Goal: Information Seeking & Learning: Learn about a topic

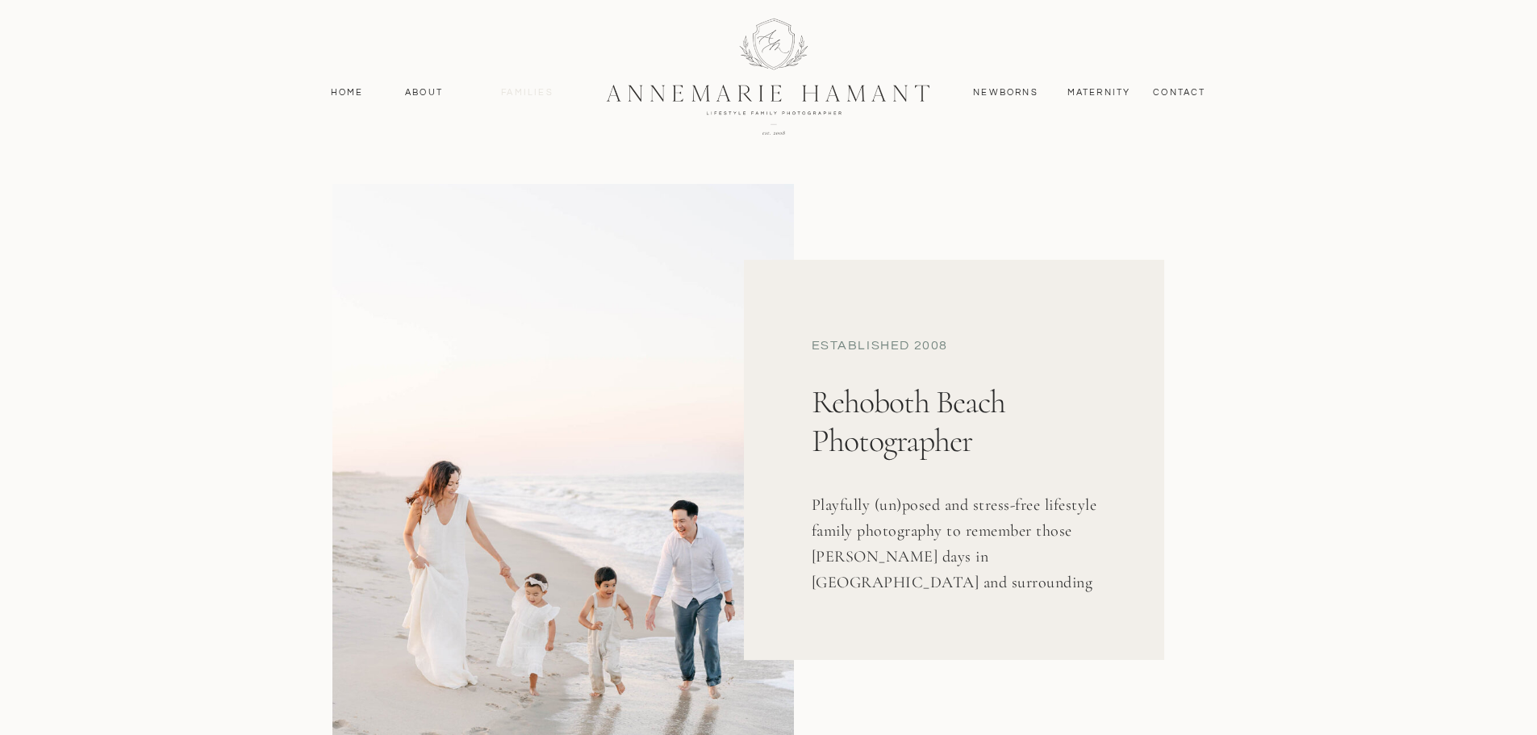
click at [521, 86] on nav "Families" at bounding box center [527, 93] width 73 height 15
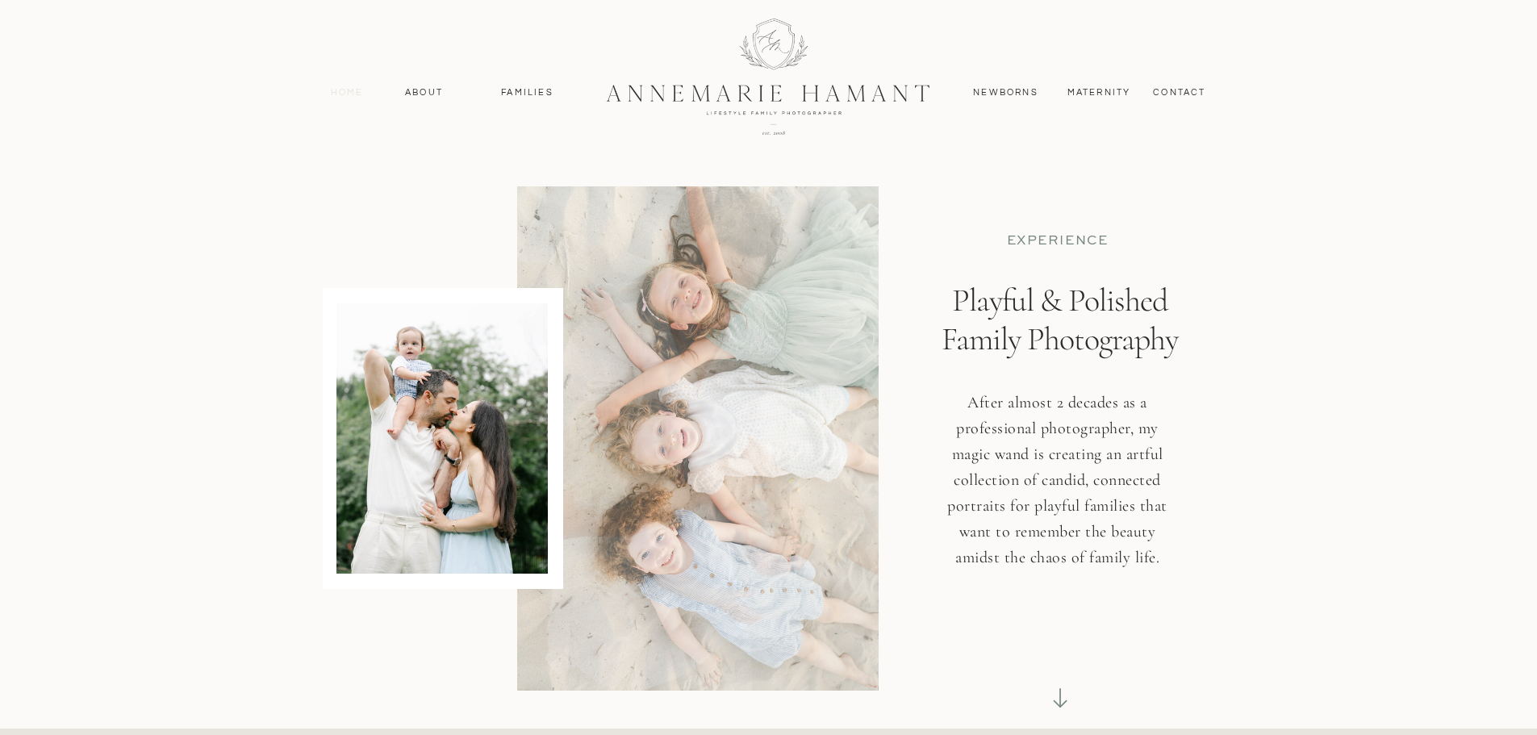
click at [350, 93] on nav "Home" at bounding box center [348, 93] width 48 height 15
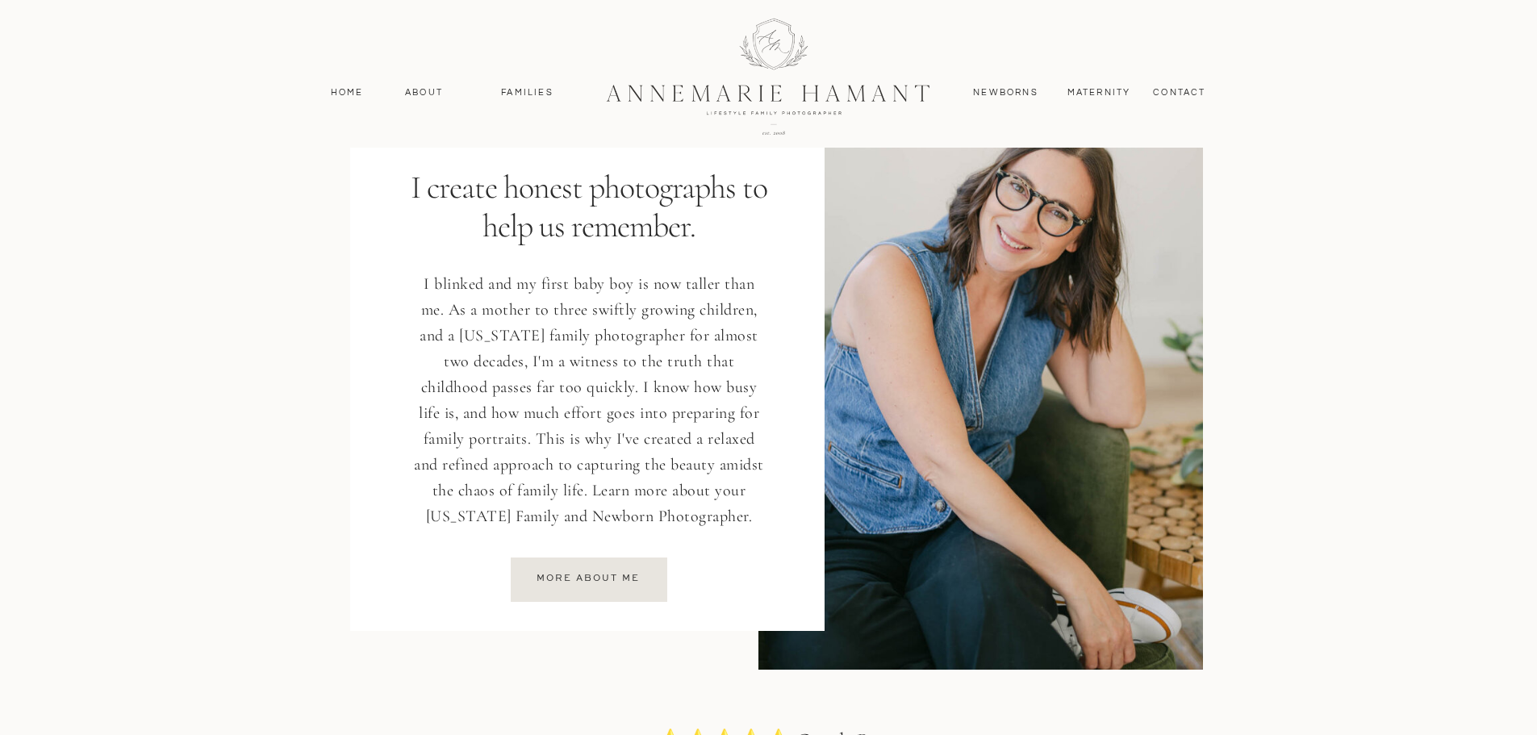
scroll to position [2098, 0]
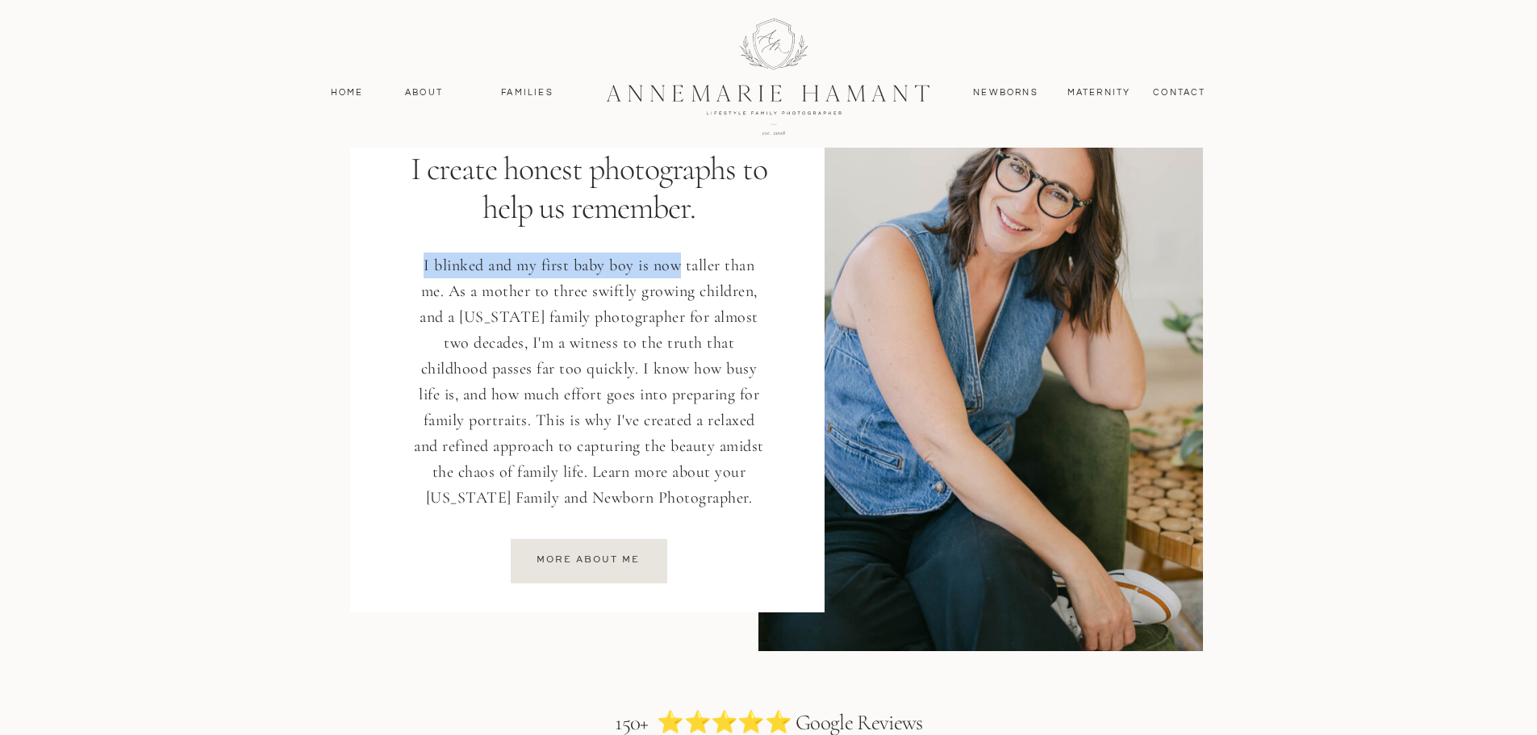
drag, startPoint x: 425, startPoint y: 268, endPoint x: 716, endPoint y: 261, distance: 290.6
click at [700, 263] on p "I blinked and my first baby boy is now taller than me. As a mother to three swi…" at bounding box center [590, 384] width 358 height 263
click at [572, 320] on p "I blinked and my first baby boy is now taller than me. As a mother to three swi…" at bounding box center [590, 384] width 358 height 263
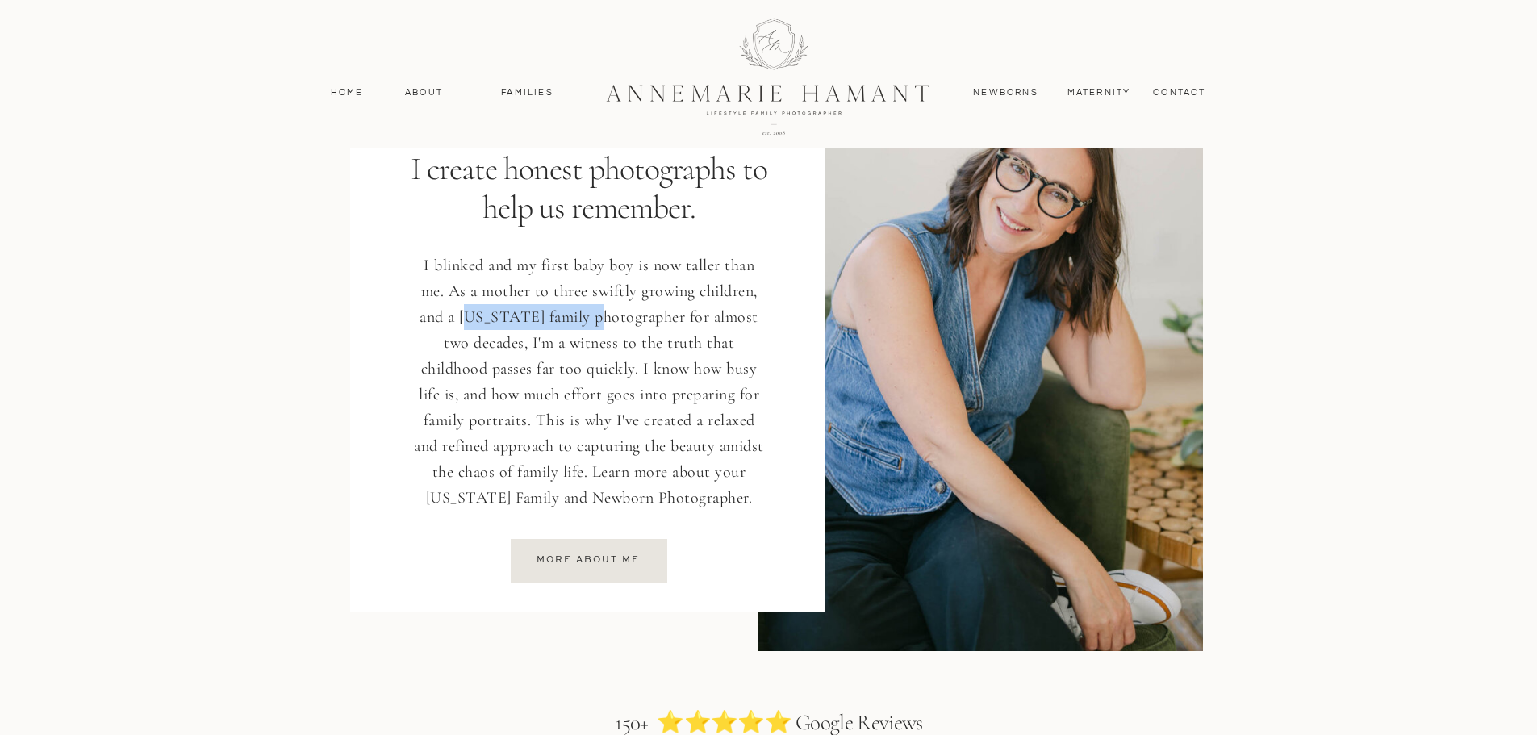
drag, startPoint x: 471, startPoint y: 319, endPoint x: 643, endPoint y: 317, distance: 171.9
click at [641, 317] on p "I blinked and my first baby boy is now taller than me. As a mother to three swi…" at bounding box center [590, 384] width 358 height 263
click at [642, 317] on p "I blinked and my first baby boy is now taller than me. As a mother to three swi…" at bounding box center [590, 384] width 358 height 263
drag, startPoint x: 490, startPoint y: 343, endPoint x: 650, endPoint y: 336, distance: 160.0
click at [646, 337] on p "I blinked and my first baby boy is now taller than me. As a mother to three swi…" at bounding box center [590, 384] width 358 height 263
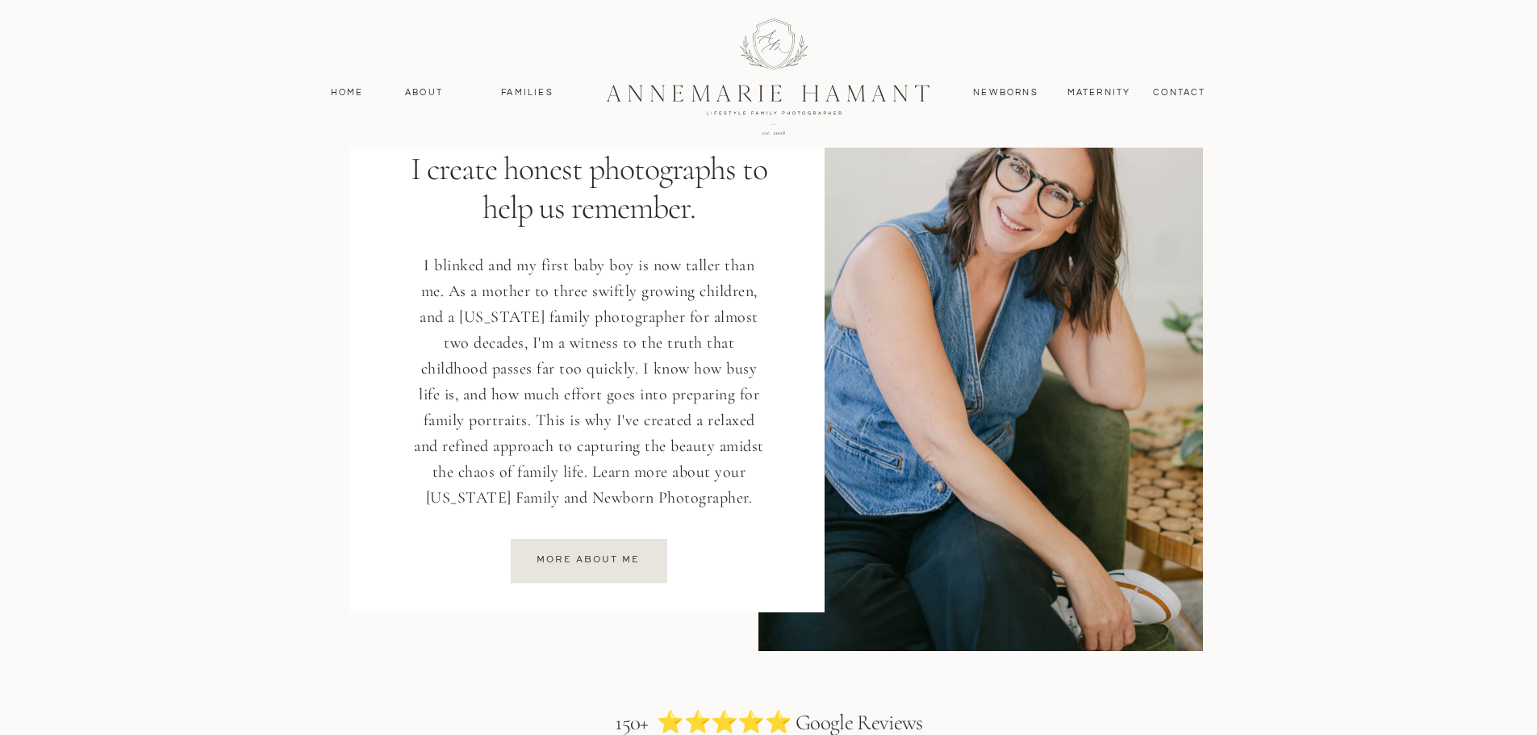
click at [658, 334] on p "I blinked and my first baby boy is now taller than me. As a mother to three swi…" at bounding box center [590, 384] width 358 height 263
drag, startPoint x: 559, startPoint y: 359, endPoint x: 662, endPoint y: 362, distance: 102.5
click at [654, 363] on p "I blinked and my first baby boy is now taller than me. As a mother to three swi…" at bounding box center [590, 384] width 358 height 263
drag, startPoint x: 663, startPoint y: 362, endPoint x: 576, endPoint y: 386, distance: 90.5
click at [659, 362] on p "I blinked and my first baby boy is now taller than me. As a mother to three swi…" at bounding box center [590, 384] width 358 height 263
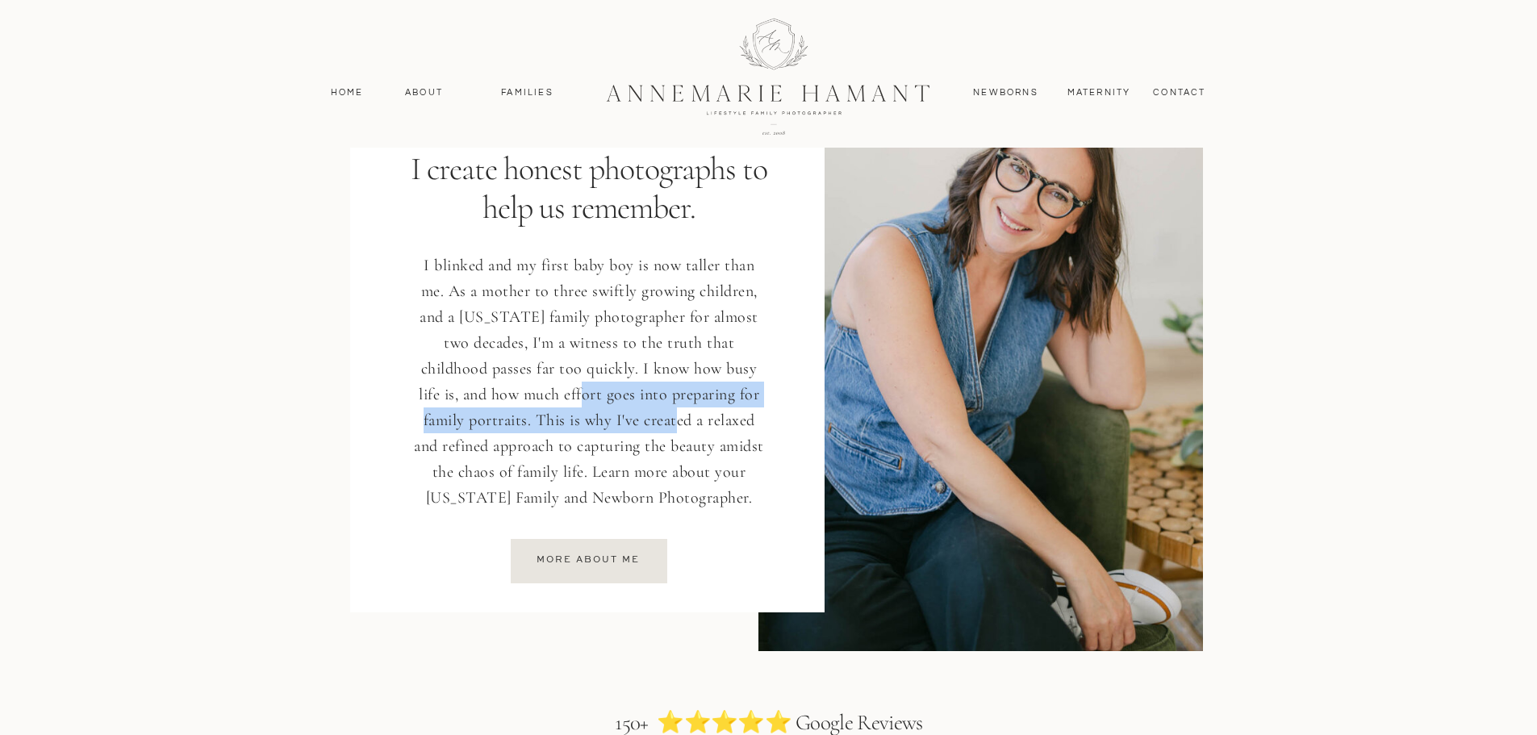
drag, startPoint x: 536, startPoint y: 402, endPoint x: 680, endPoint y: 414, distance: 144.2
click at [680, 414] on p "I blinked and my first baby boy is now taller than me. As a mother to three swi…" at bounding box center [590, 384] width 358 height 263
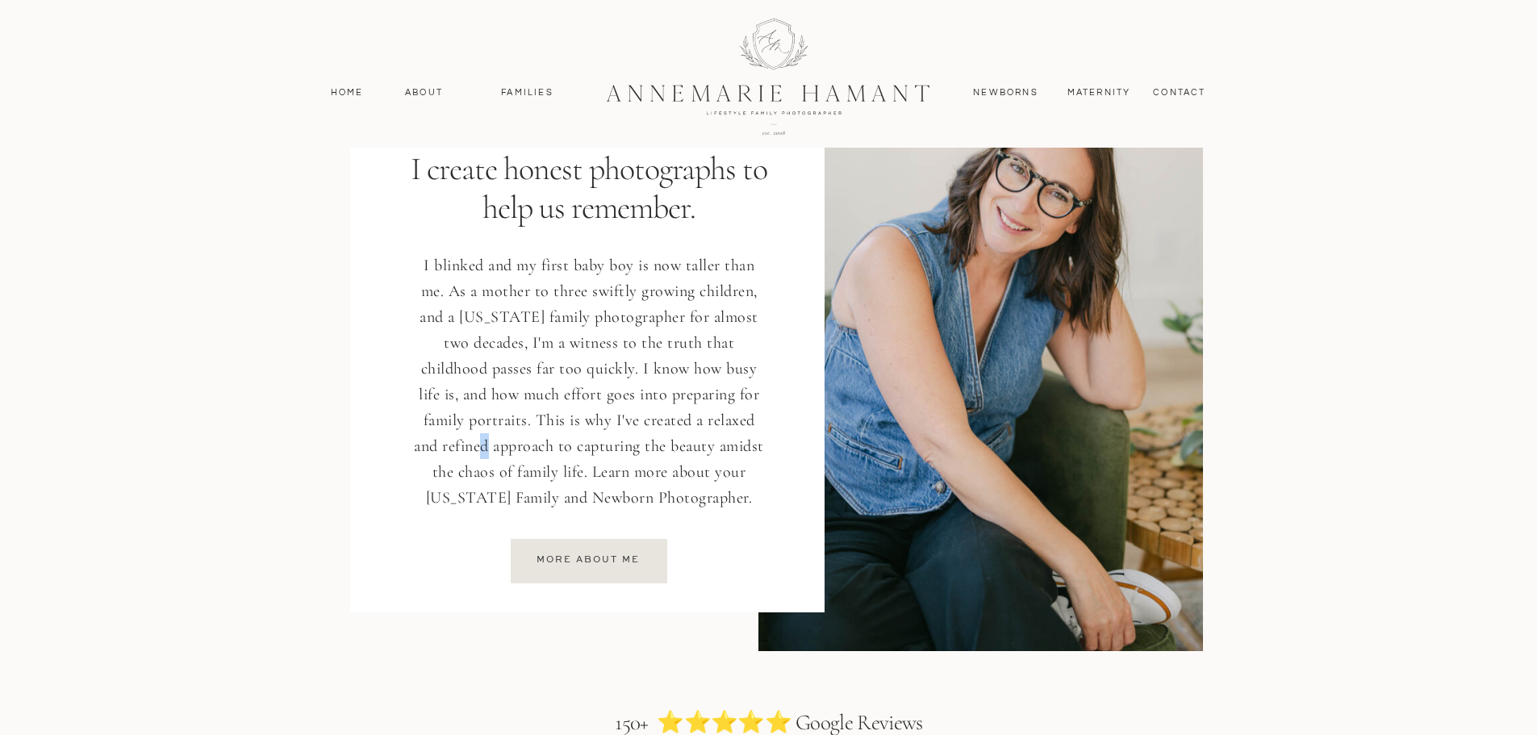
drag, startPoint x: 470, startPoint y: 441, endPoint x: 470, endPoint y: 452, distance: 11.3
click at [469, 441] on p "I blinked and my first baby boy is now taller than me. As a mother to three swi…" at bounding box center [590, 384] width 358 height 263
click at [606, 496] on p "I blinked and my first baby boy is now taller than me. As a mother to three swi…" at bounding box center [590, 384] width 358 height 263
drag, startPoint x: 604, startPoint y: 466, endPoint x: 663, endPoint y: 512, distance: 74.7
click at [659, 504] on p "I blinked and my first baby boy is now taller than me. As a mother to three swi…" at bounding box center [590, 384] width 358 height 263
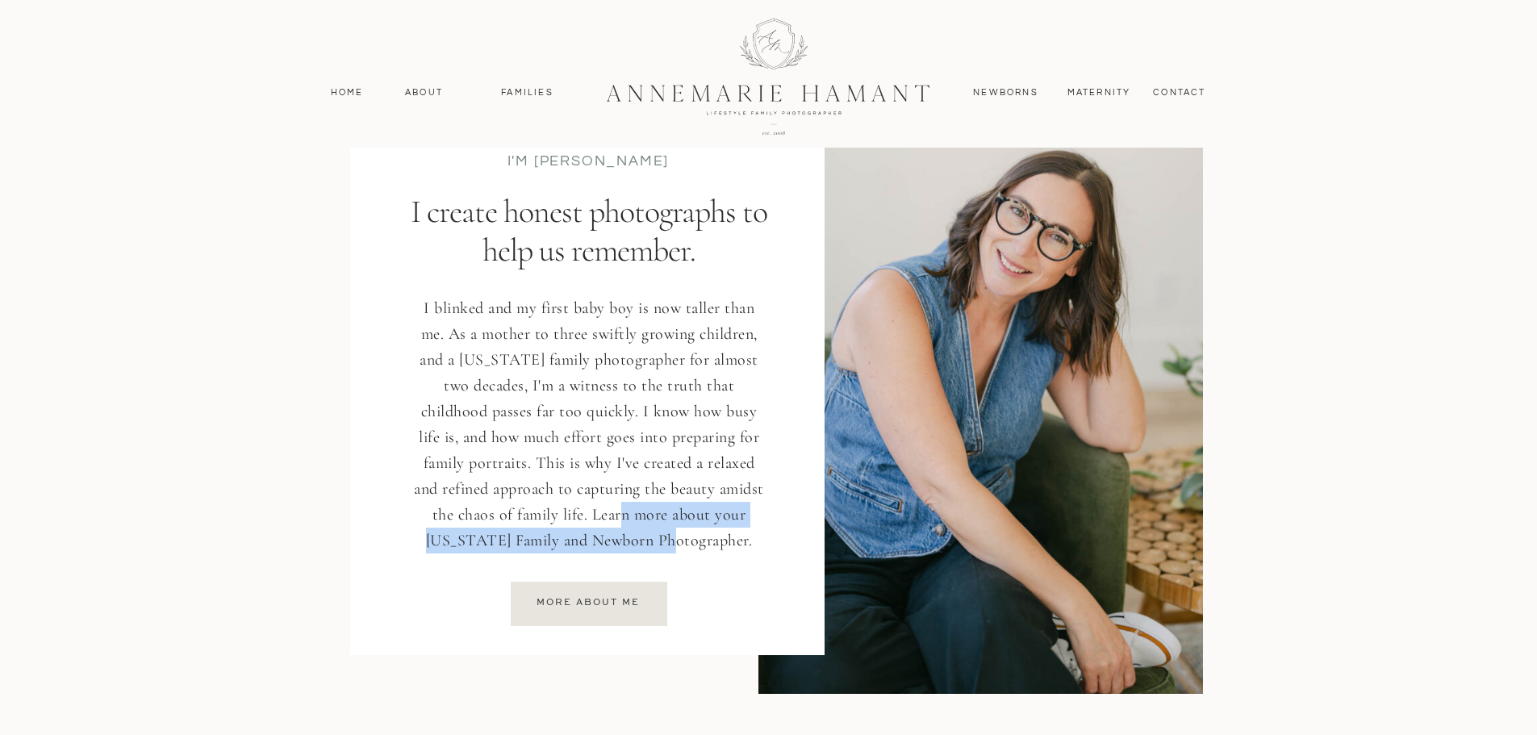
scroll to position [2018, 0]
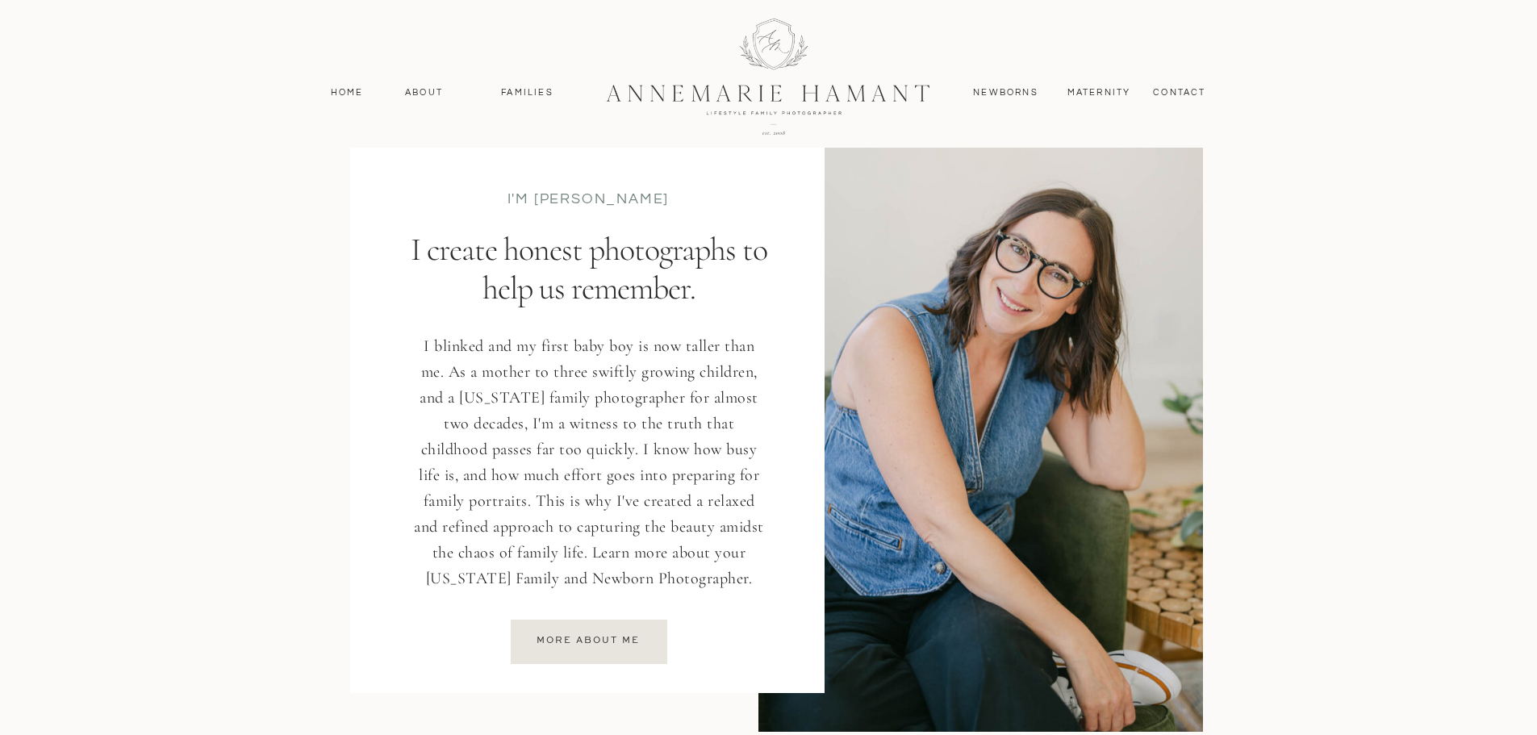
click at [591, 259] on p "I create honest photographs to help us remember." at bounding box center [589, 275] width 368 height 91
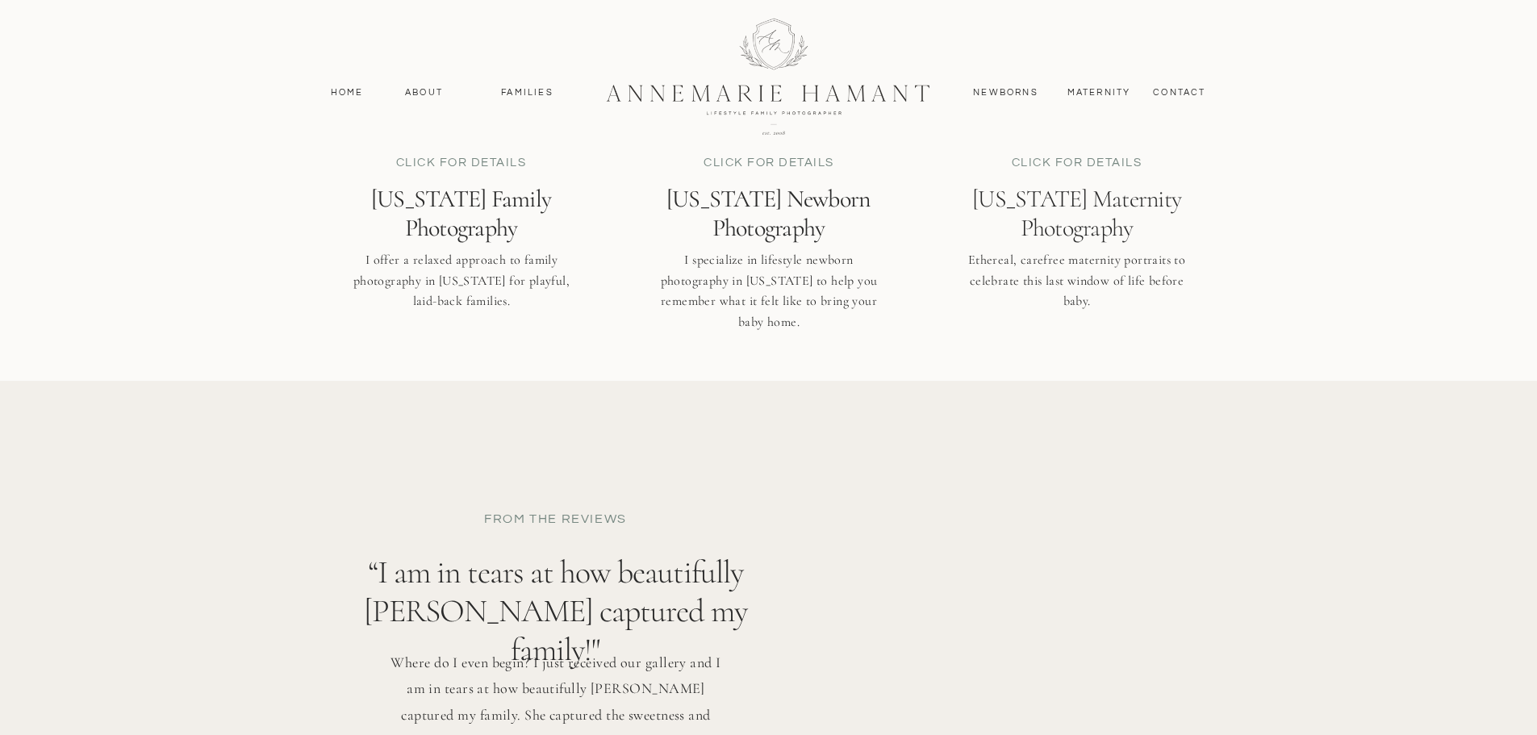
scroll to position [4358, 0]
